Goal: Obtain resource: Download file/media

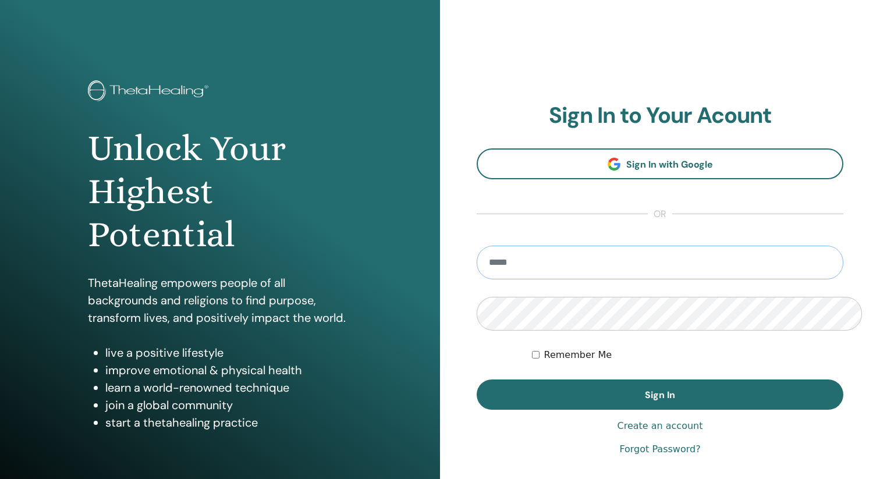
click at [520, 246] on input "email" at bounding box center [660, 263] width 367 height 34
type input "**********"
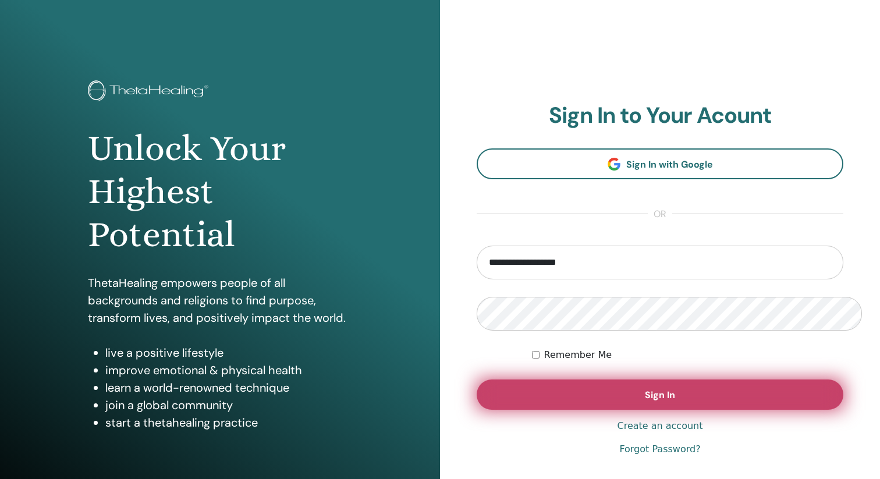
click at [670, 379] on button "Sign In" at bounding box center [660, 394] width 367 height 30
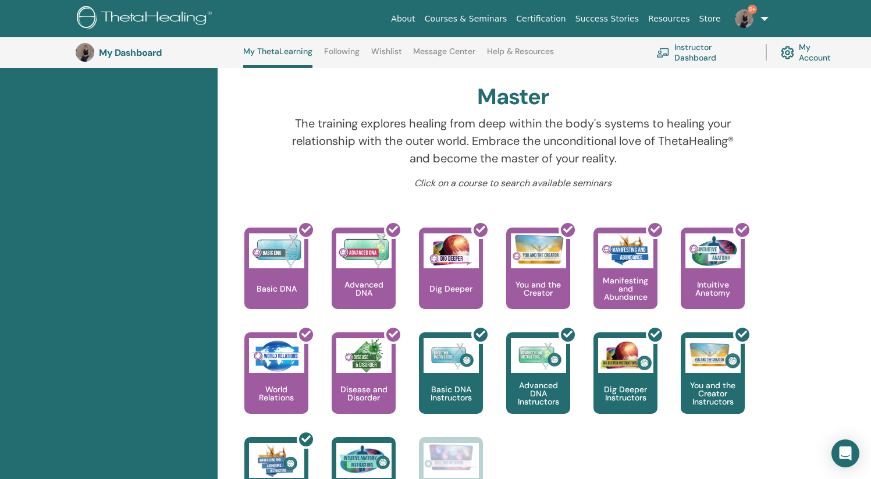
scroll to position [281, 0]
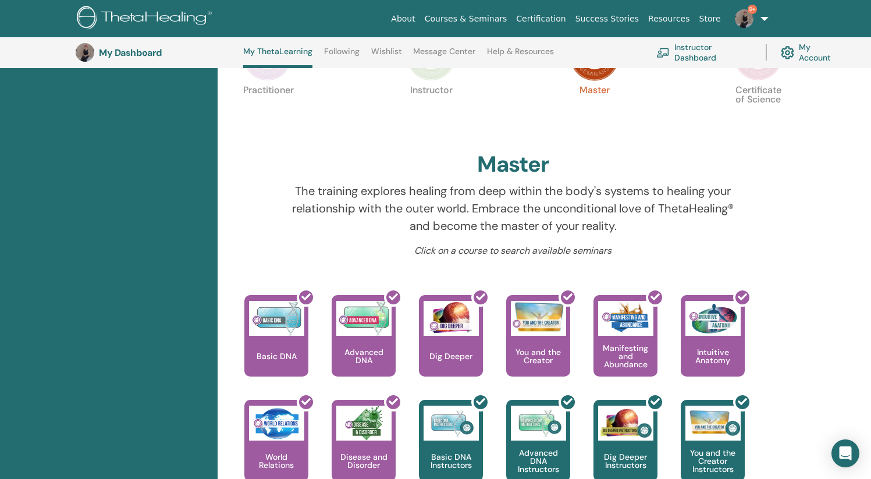
click at [716, 55] on link "Instructor Dashboard" at bounding box center [704, 53] width 95 height 26
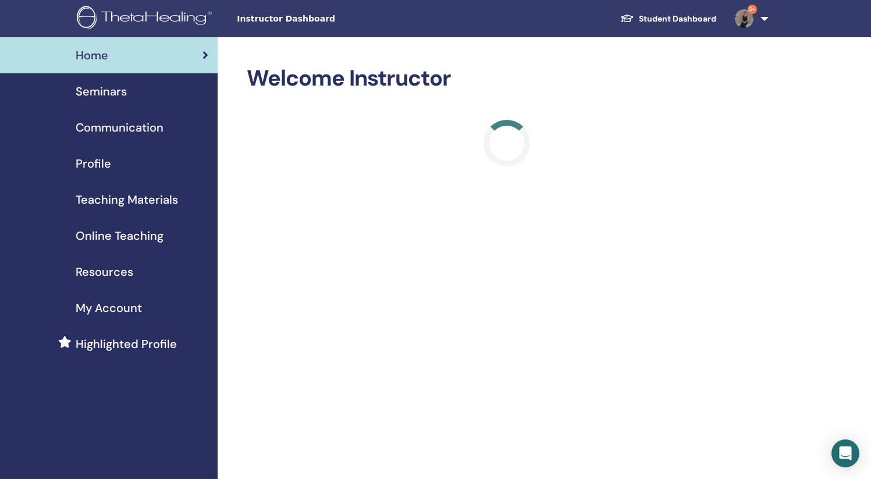
click at [93, 263] on span "Resources" at bounding box center [105, 271] width 58 height 17
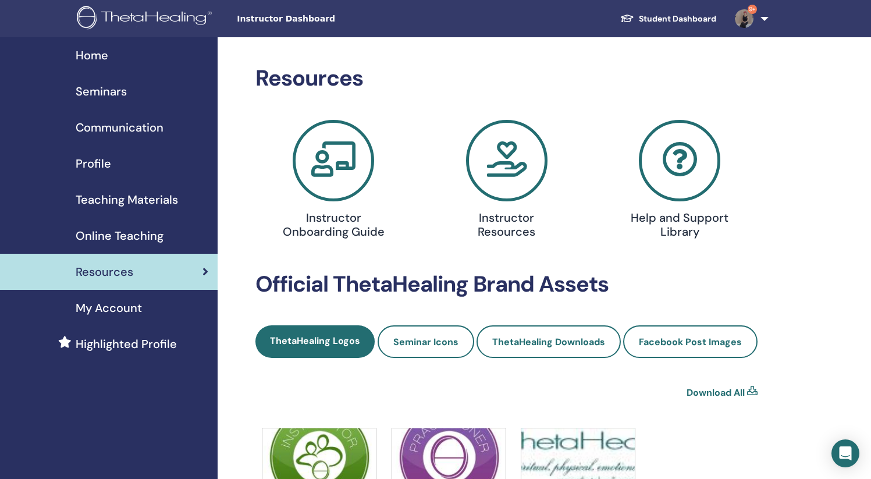
click at [149, 191] on span "Teaching Materials" at bounding box center [127, 199] width 102 height 17
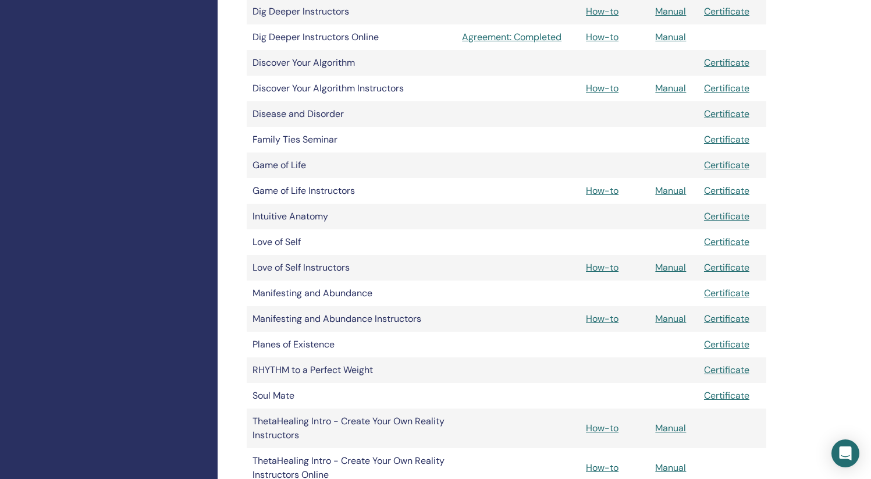
scroll to position [522, 0]
click at [668, 261] on link "Manual" at bounding box center [670, 267] width 31 height 12
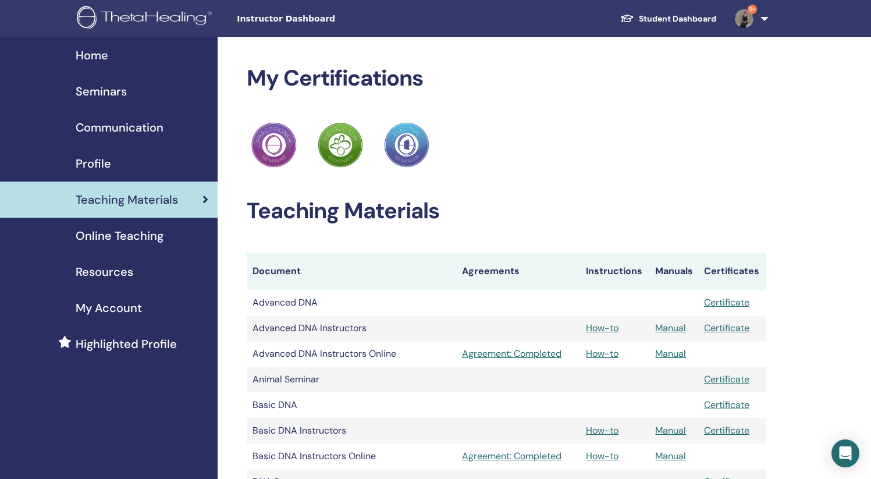
scroll to position [522, 0]
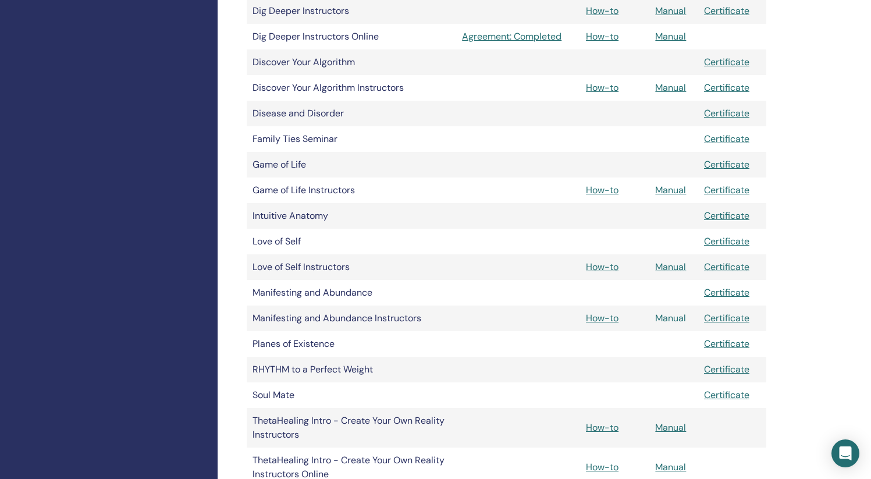
click at [658, 312] on link "Manual" at bounding box center [670, 318] width 31 height 12
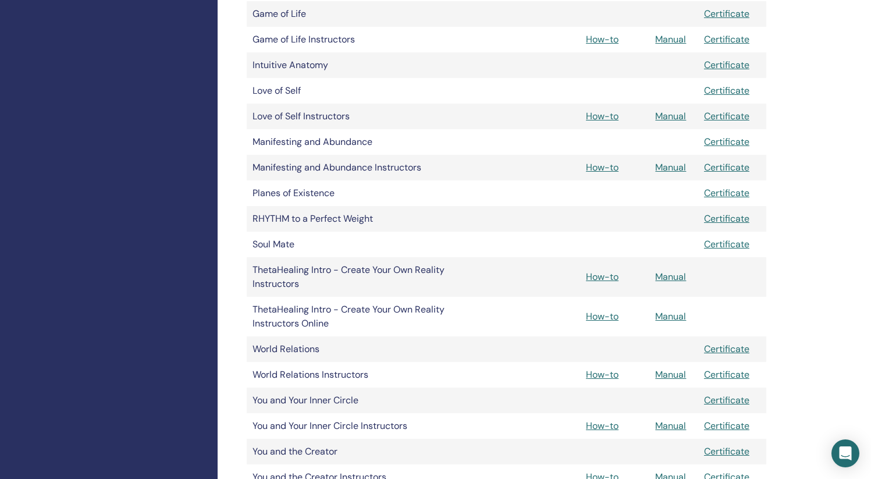
scroll to position [695, 0]
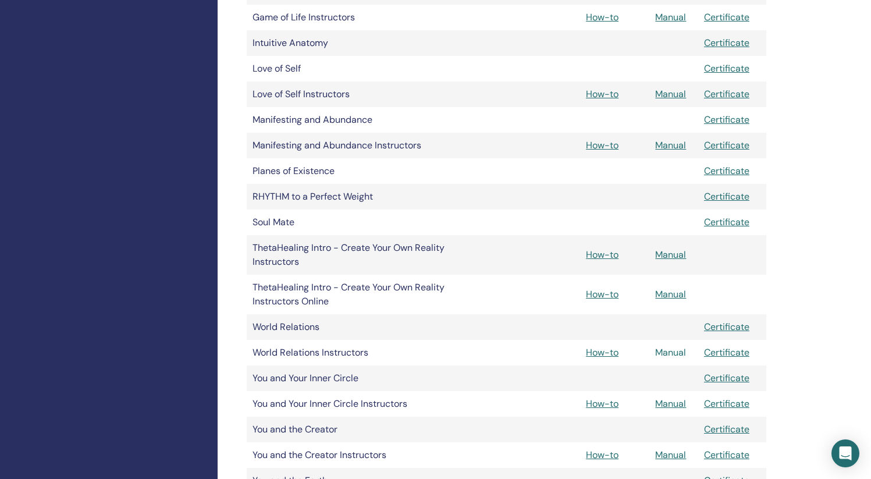
click at [678, 346] on link "Manual" at bounding box center [670, 352] width 31 height 12
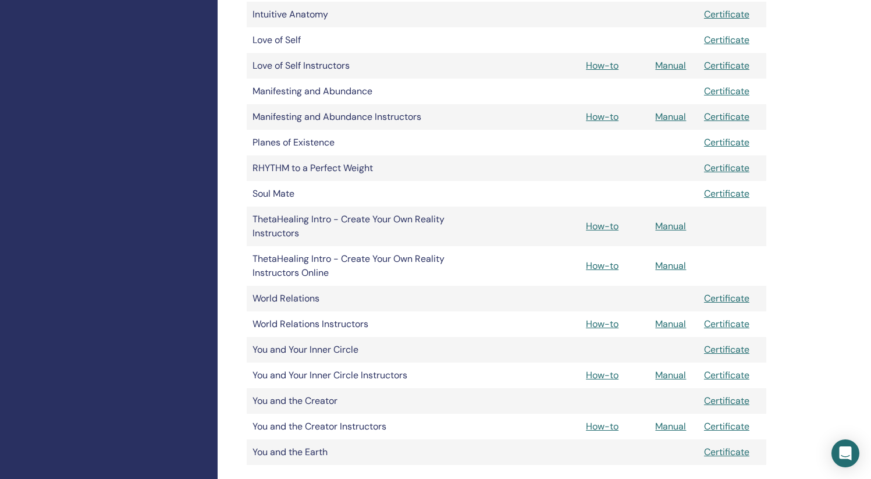
scroll to position [728, 0]
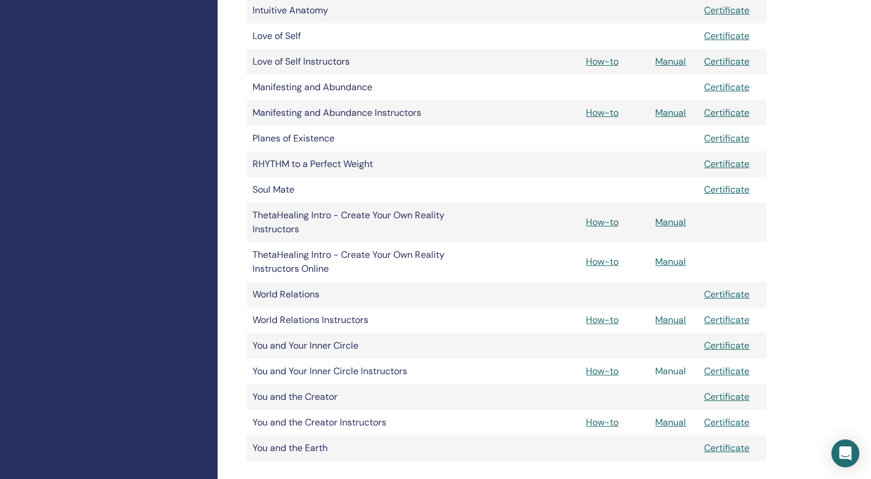
click at [661, 365] on link "Manual" at bounding box center [670, 371] width 31 height 12
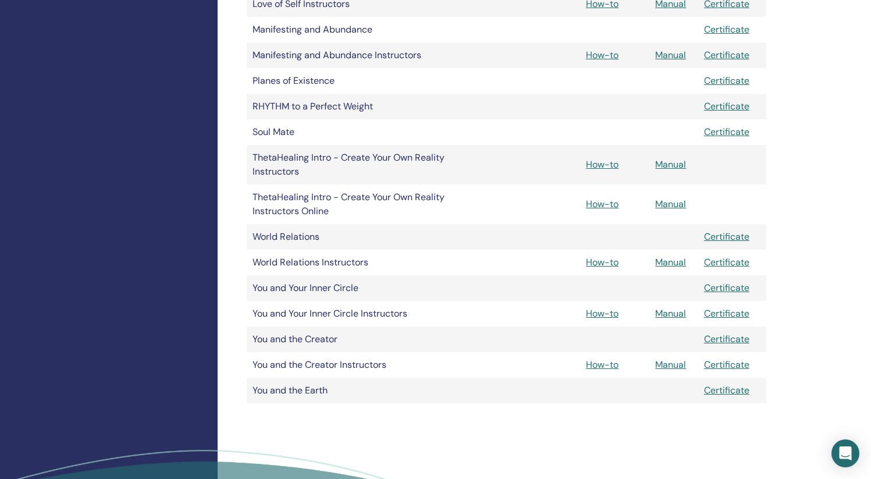
scroll to position [787, 0]
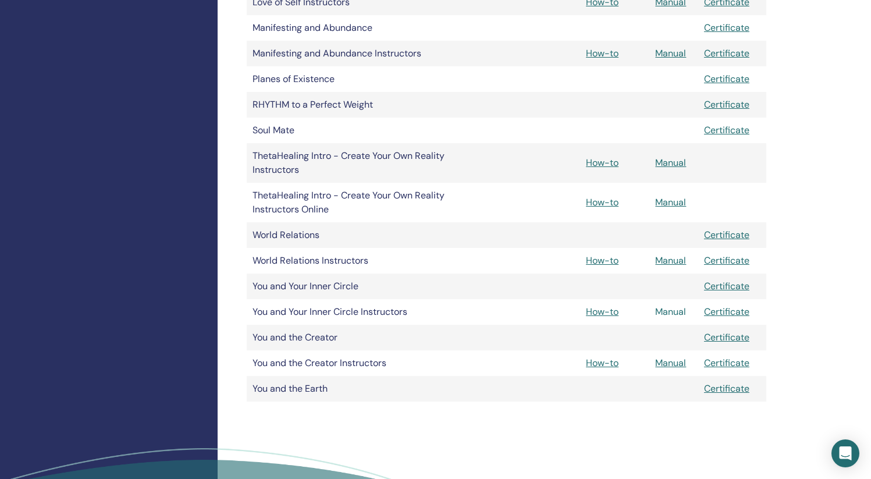
click at [671, 306] on link "Manual" at bounding box center [670, 312] width 31 height 12
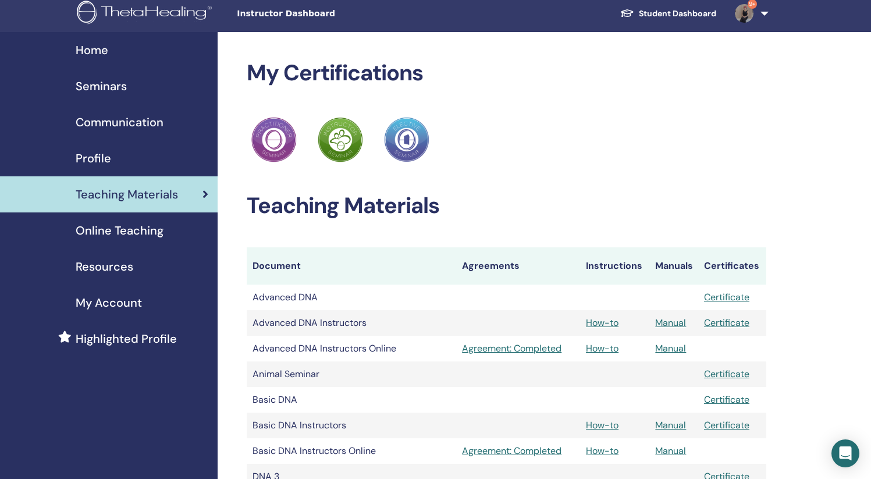
scroll to position [324, 0]
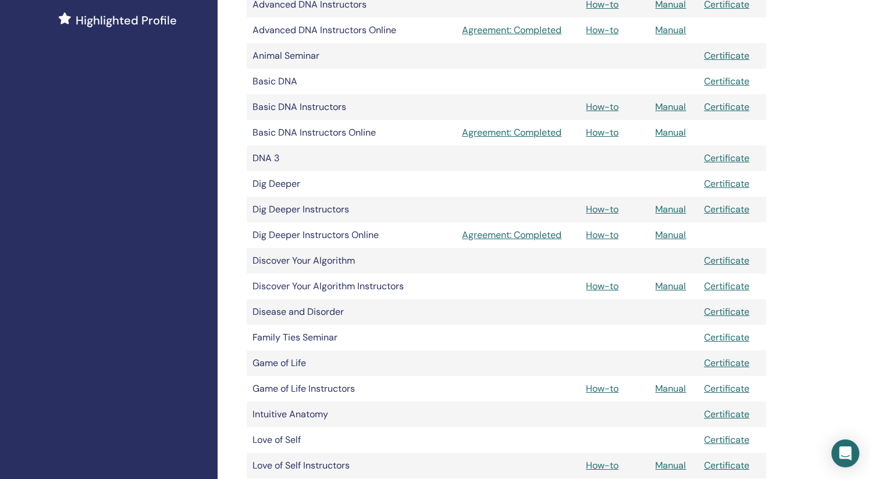
drag, startPoint x: 84, startPoint y: 133, endPoint x: 156, endPoint y: 132, distance: 71.6
click at [91, 131] on div "Home Seminars Communication Profile Teaching Materials Online Teaching" at bounding box center [109, 371] width 218 height 1314
click at [161, 139] on div "Home Seminars Communication Profile Teaching Materials Online Teaching" at bounding box center [109, 371] width 218 height 1314
click at [801, 283] on div "My Certifications ThetaHealing Practitioner ThetaHealing Instructor ThetaHealin…" at bounding box center [545, 371] width 654 height 1314
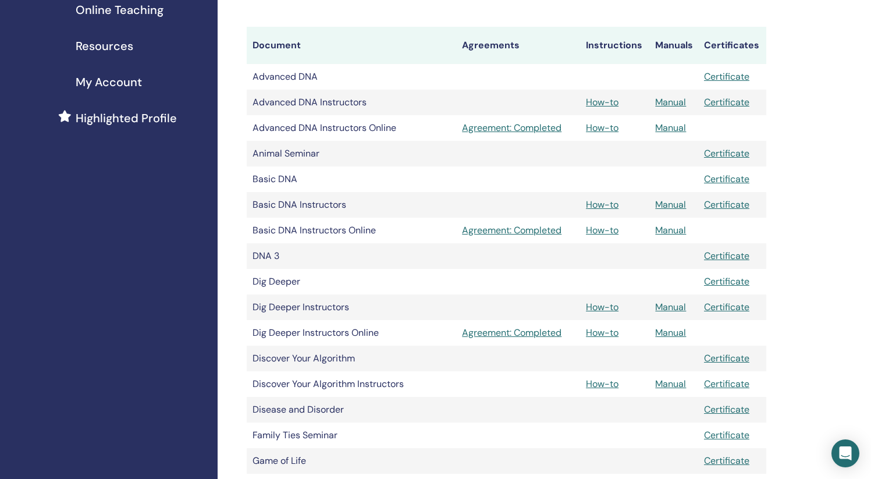
scroll to position [222, 0]
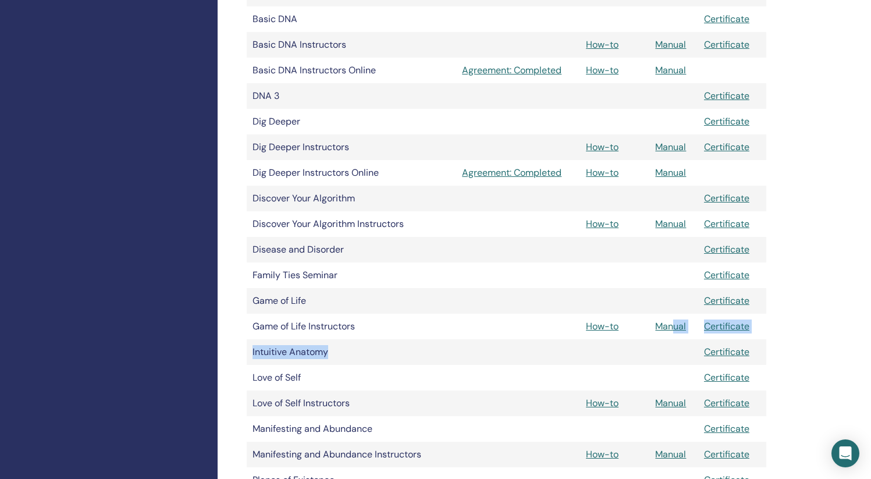
scroll to position [387, 0]
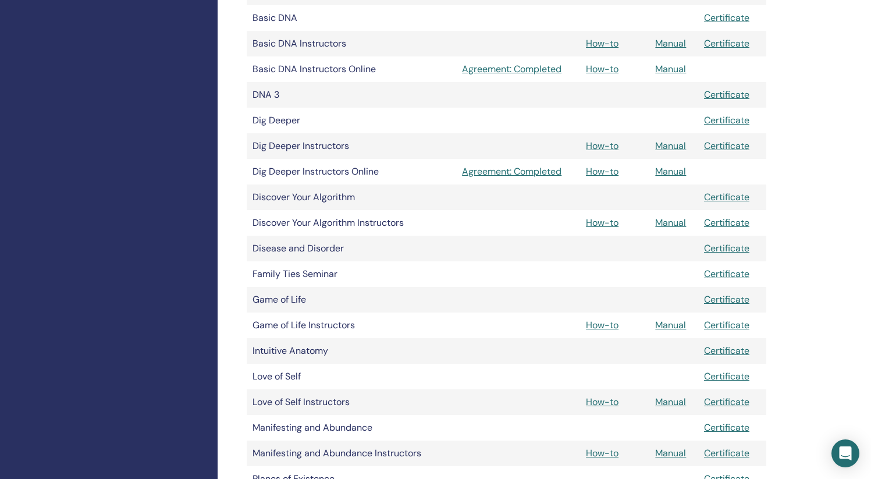
click at [454, 313] on td "Game of Life Instructors" at bounding box center [352, 326] width 210 height 26
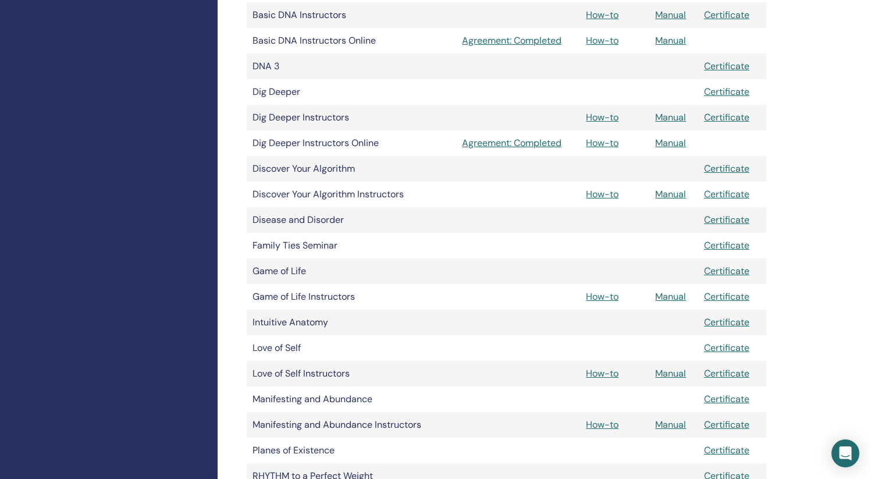
scroll to position [509, 0]
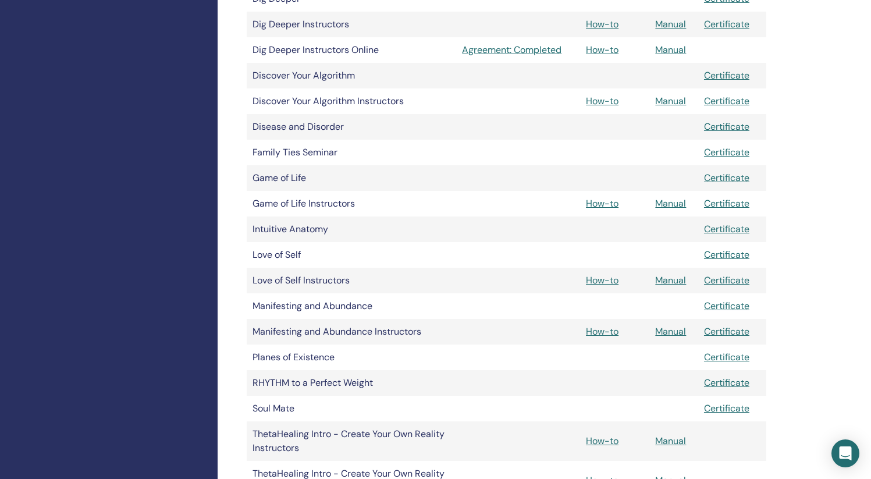
click at [382, 268] on td "Love of Self Instructors" at bounding box center [352, 281] width 210 height 26
click at [661, 274] on link "Manual" at bounding box center [670, 280] width 31 height 12
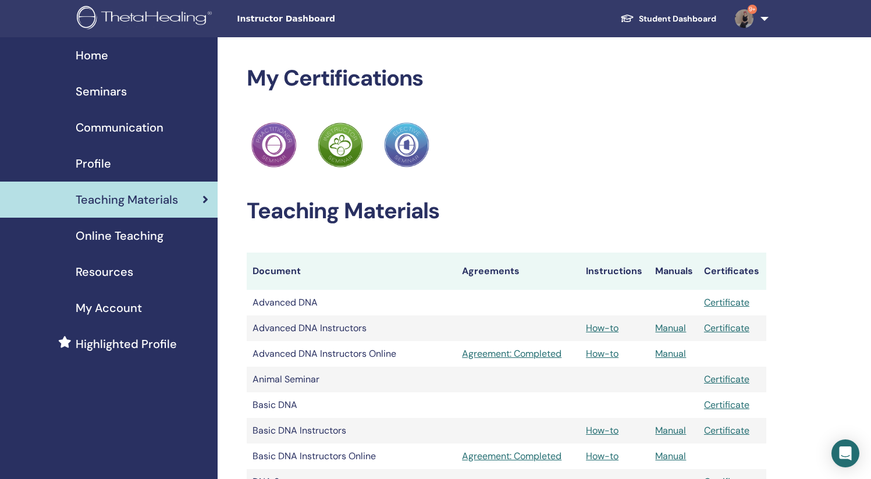
scroll to position [509, 0]
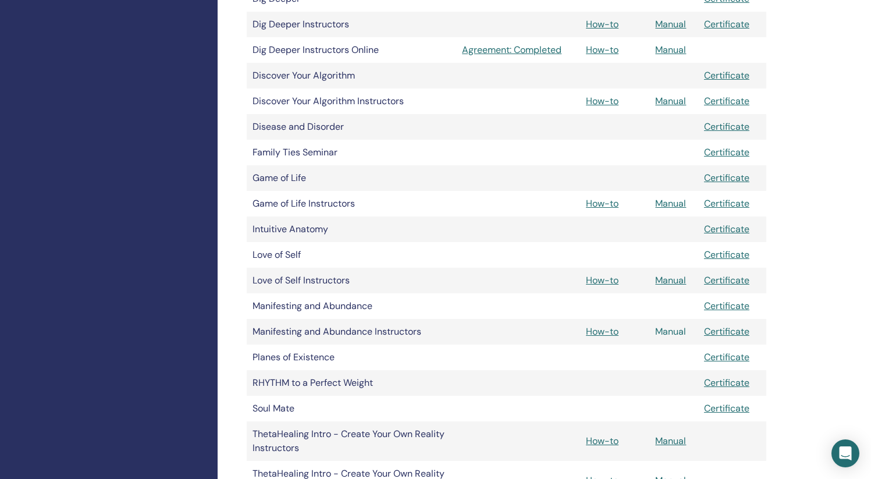
click at [676, 325] on link "Manual" at bounding box center [670, 331] width 31 height 12
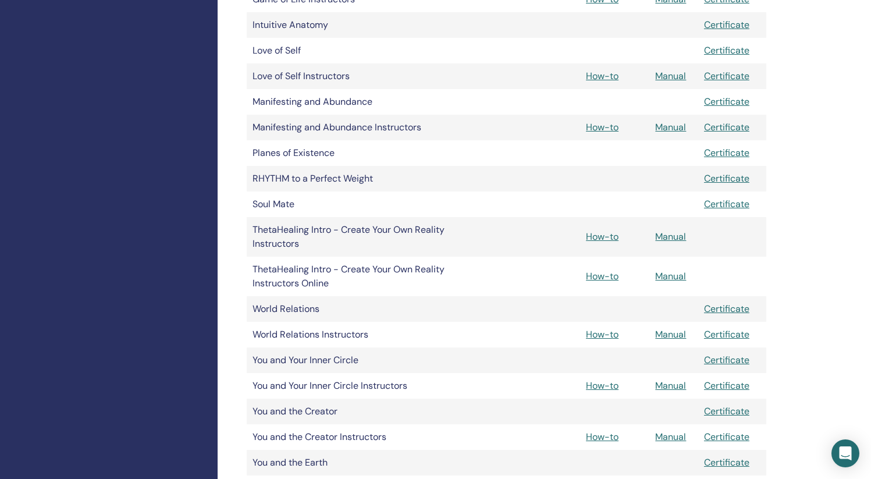
scroll to position [854, 0]
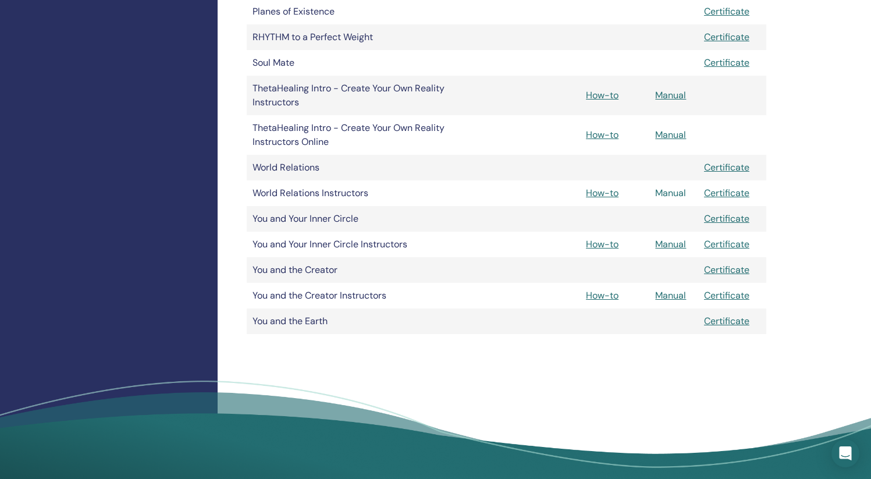
click at [664, 187] on link "Manual" at bounding box center [670, 193] width 31 height 12
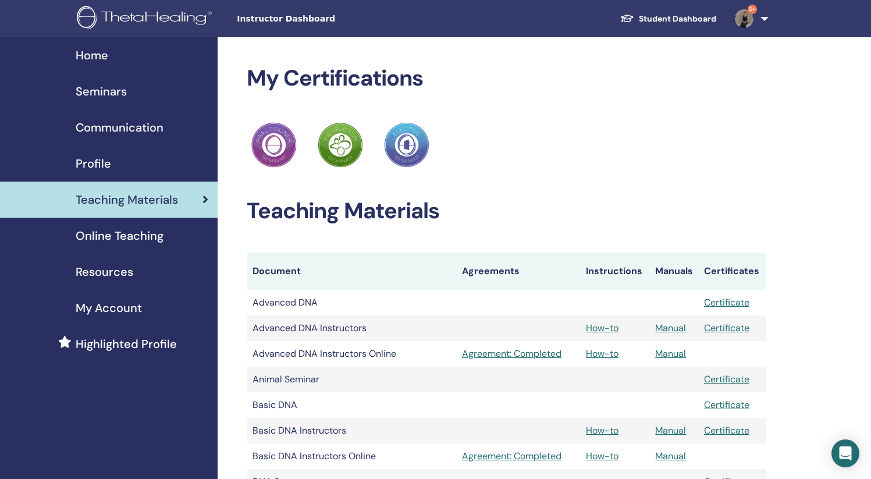
scroll to position [854, 0]
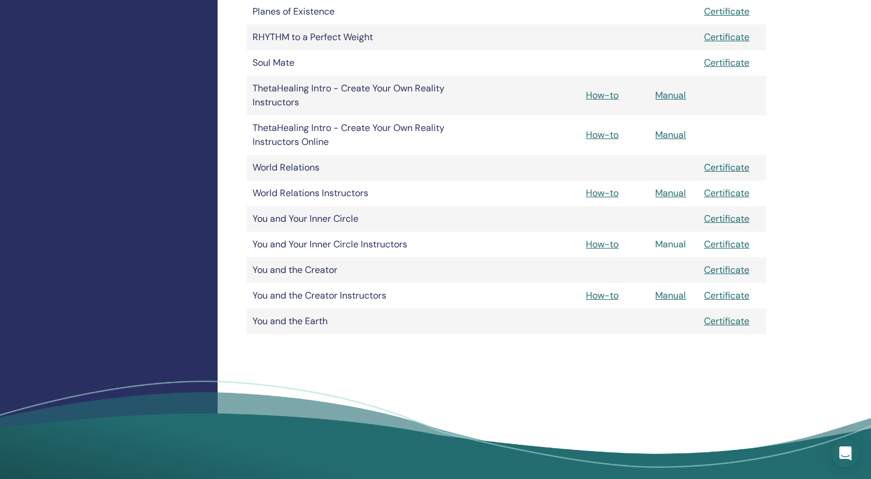
click at [672, 238] on link "Manual" at bounding box center [670, 244] width 31 height 12
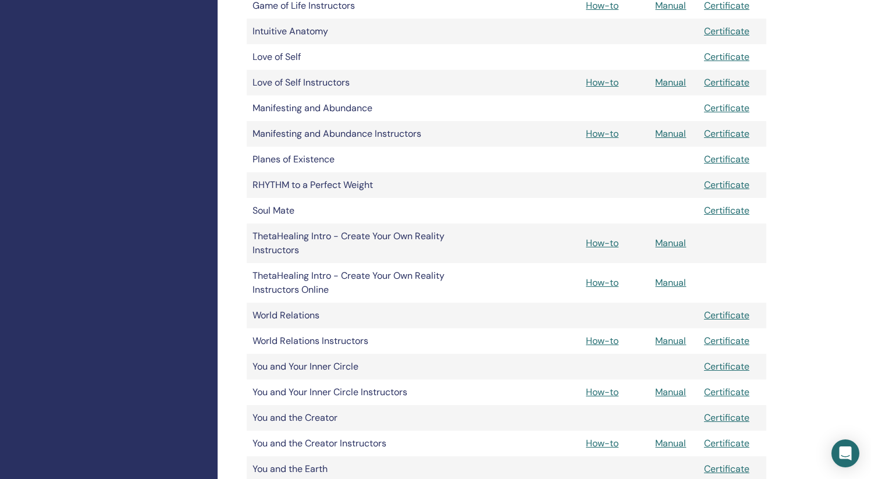
scroll to position [705, 0]
